Goal: Task Accomplishment & Management: Complete application form

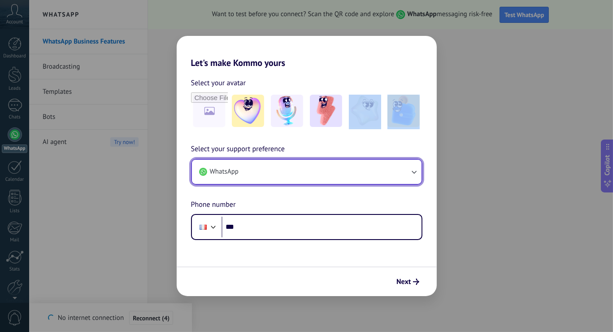
click at [313, 171] on button "WhatsApp" at bounding box center [307, 172] width 230 height 24
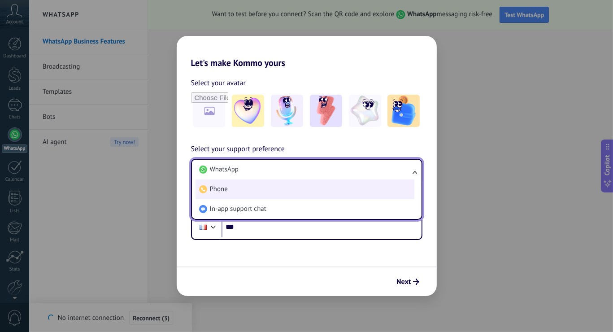
click at [236, 192] on li "Phone" at bounding box center [305, 189] width 219 height 20
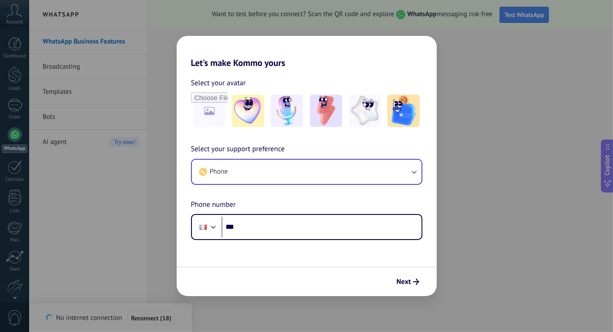
click at [139, 178] on div "Let's make Kommo yours Select your avatar Select your support preference Phone …" at bounding box center [306, 166] width 613 height 332
drag, startPoint x: 283, startPoint y: 155, endPoint x: 268, endPoint y: 166, distance: 18.3
click at [283, 155] on div "Select your support preference Phone Phone number Phone ***" at bounding box center [307, 192] width 260 height 96
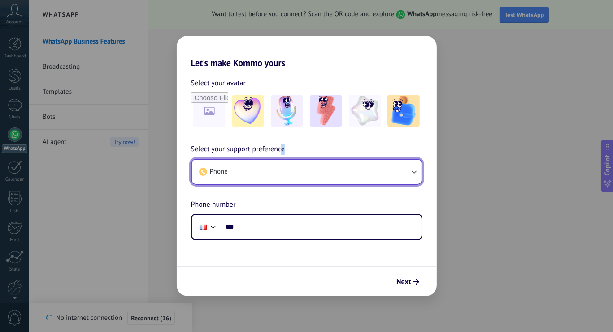
click at [256, 176] on button "Phone" at bounding box center [307, 172] width 230 height 24
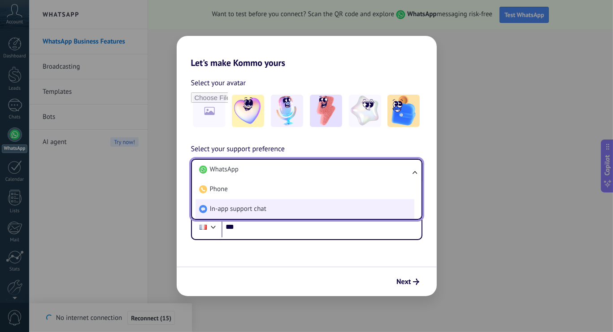
click at [243, 210] on span "In-app support chat" at bounding box center [238, 209] width 57 height 9
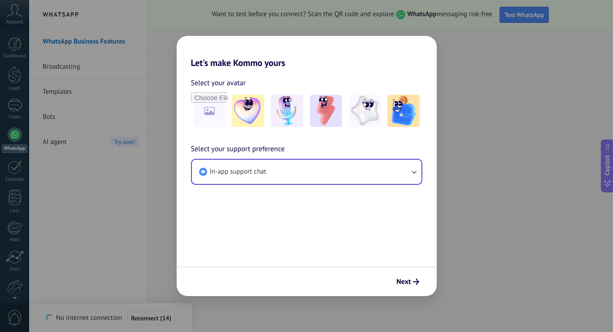
click at [428, 279] on div "Next" at bounding box center [307, 281] width 260 height 30
click at [407, 282] on span "Next" at bounding box center [404, 282] width 14 height 6
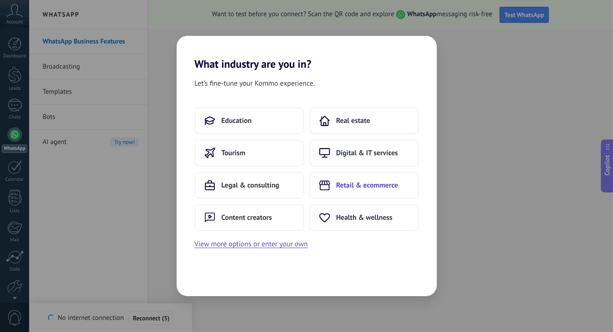
click at [387, 184] on span "Retail & ecommerce" at bounding box center [367, 185] width 62 height 9
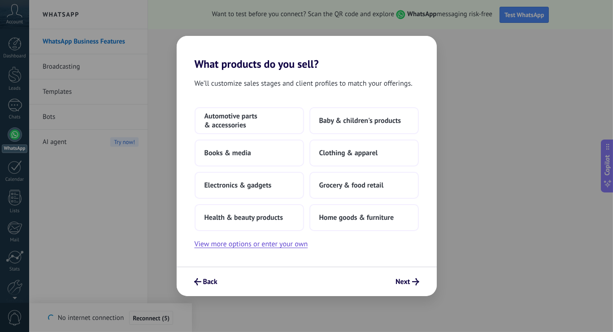
click at [387, 184] on button "Grocery & food retail" at bounding box center [364, 185] width 109 height 27
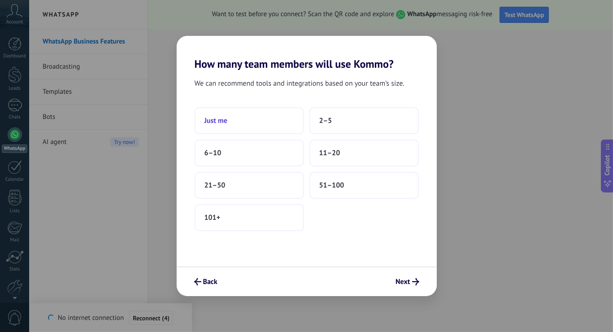
click at [240, 116] on button "Just me" at bounding box center [249, 120] width 109 height 27
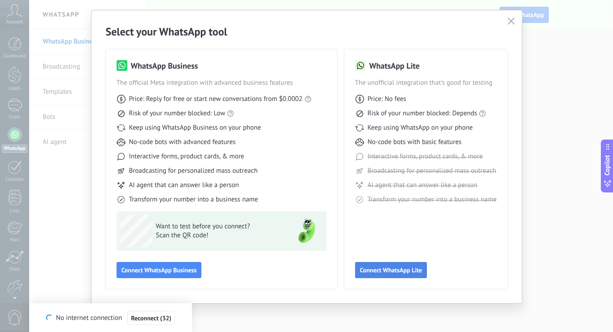
scroll to position [20, 0]
click at [510, 19] on icon "button" at bounding box center [511, 20] width 7 height 7
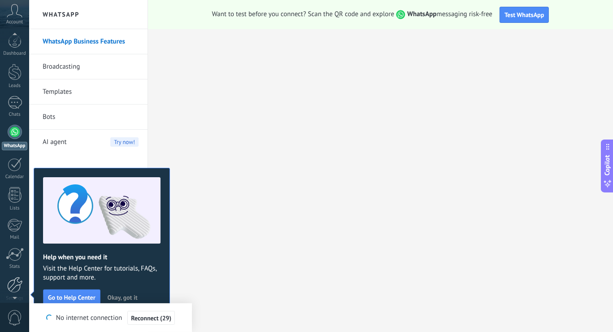
scroll to position [9, 0]
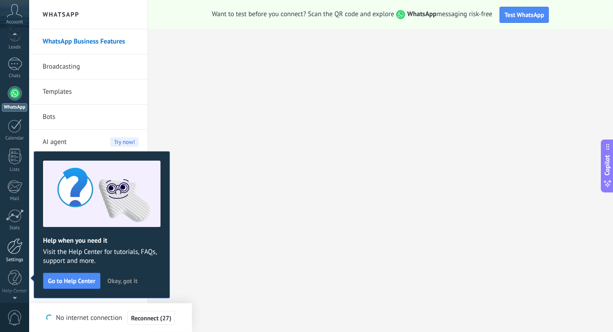
click at [16, 241] on div at bounding box center [14, 246] width 15 height 16
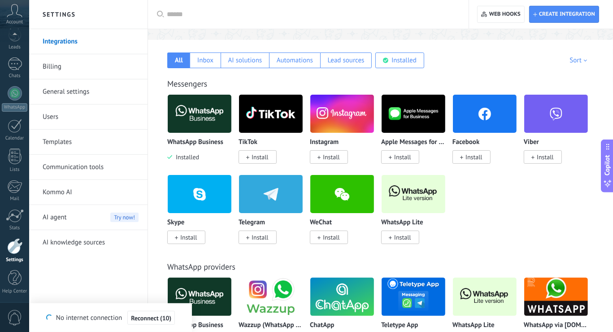
scroll to position [142, 0]
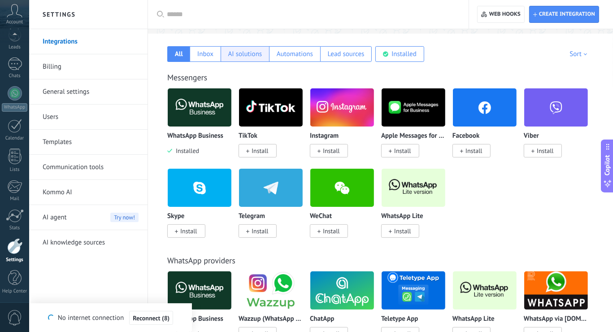
click at [240, 54] on div "AI solutions" at bounding box center [245, 54] width 34 height 9
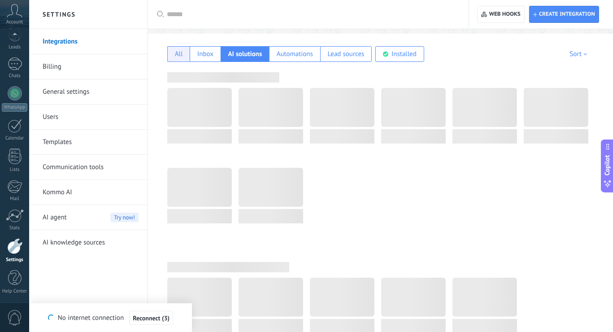
click at [175, 56] on div "All" at bounding box center [179, 54] width 8 height 9
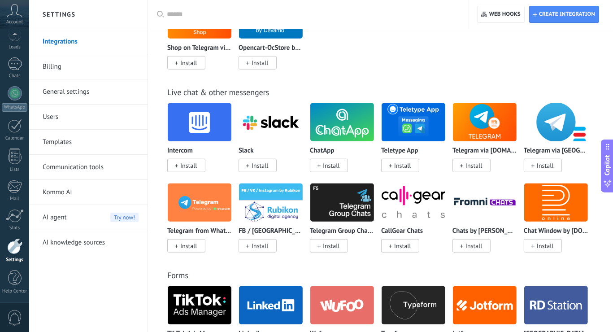
scroll to position [758, 0]
